Goal: Task Accomplishment & Management: Manage account settings

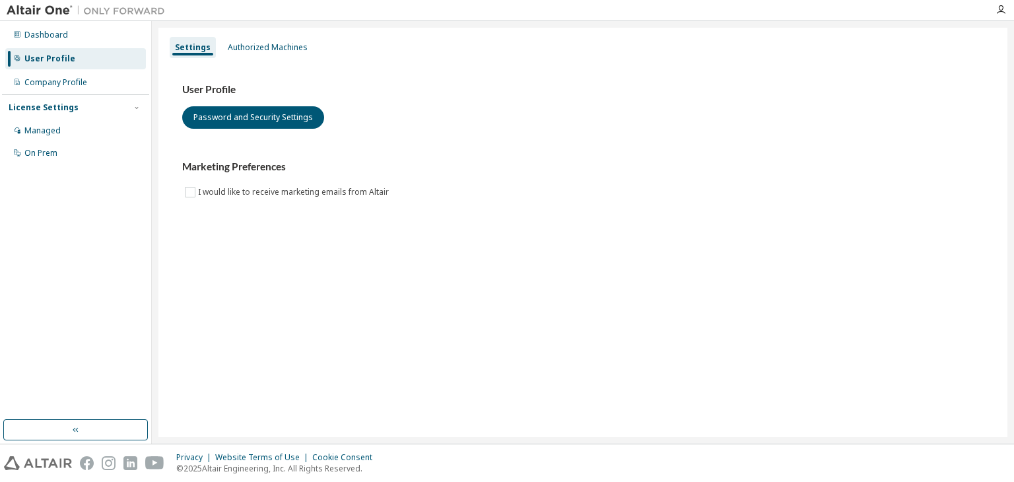
click at [248, 248] on div "Settings Authorized Machines User Profile Password and Security Settings Market…" at bounding box center [582, 232] width 849 height 409
click at [58, 85] on div "Company Profile" at bounding box center [55, 82] width 63 height 11
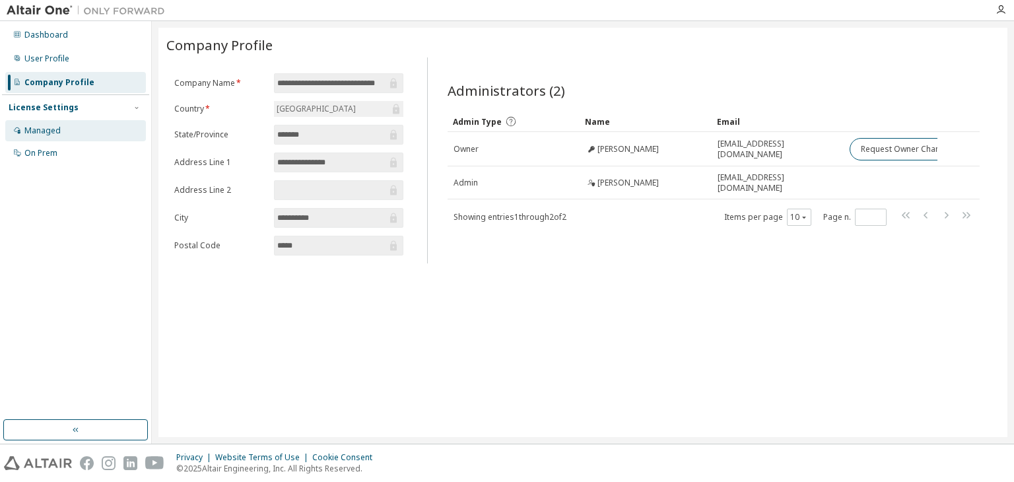
click at [76, 131] on div "Managed" at bounding box center [75, 130] width 141 height 21
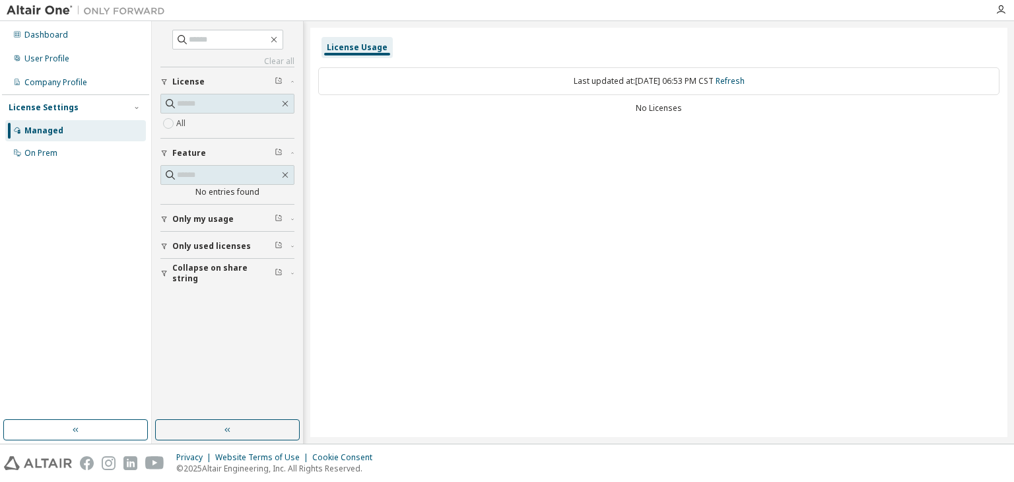
click at [184, 119] on label "All" at bounding box center [182, 124] width 12 height 16
